Goal: Use online tool/utility: Utilize a website feature to perform a specific function

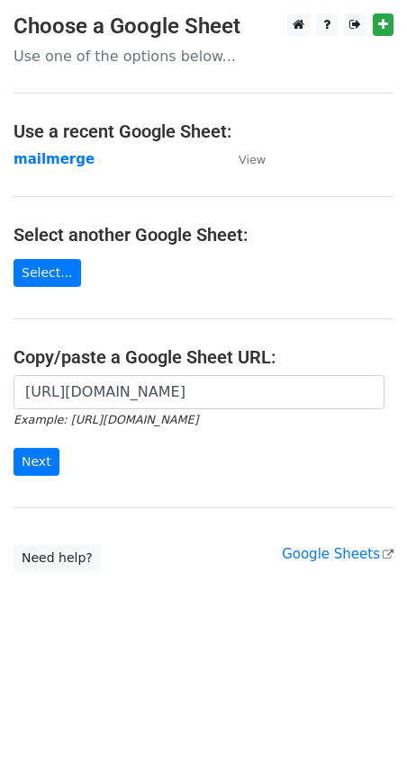
scroll to position [0, 383]
type input "https://docs.google.com/spreadsheets/d/1WAesjKfmY17GnHiqoci-_59yfCCePDc0WRSlVSY…"
click at [28, 466] on input "Next" at bounding box center [36, 462] width 46 height 28
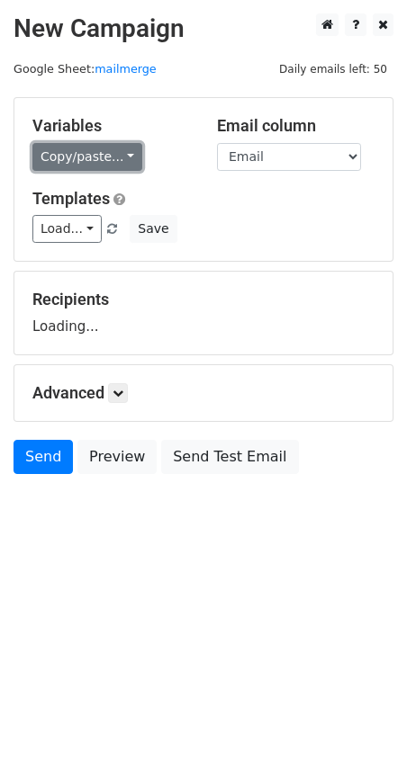
click at [95, 160] on link "Copy/paste..." at bounding box center [87, 157] width 110 height 28
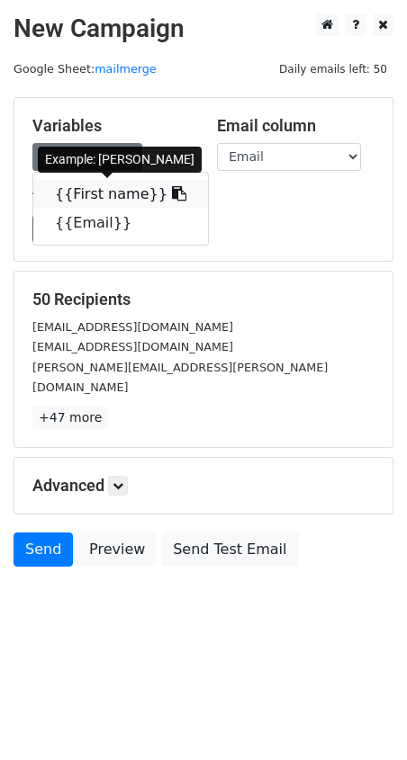
click at [112, 198] on link "{{First name}}" at bounding box center [120, 194] width 175 height 29
